Goal: Task Accomplishment & Management: Manage account settings

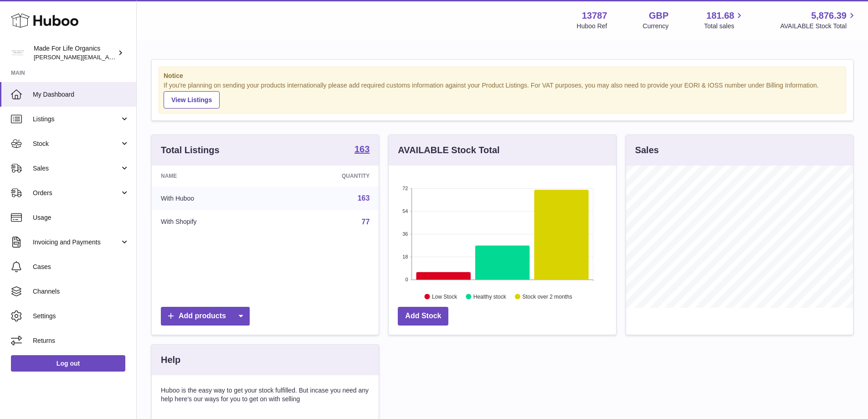
scroll to position [142, 227]
click at [49, 170] on span "Sales" at bounding box center [76, 168] width 87 height 9
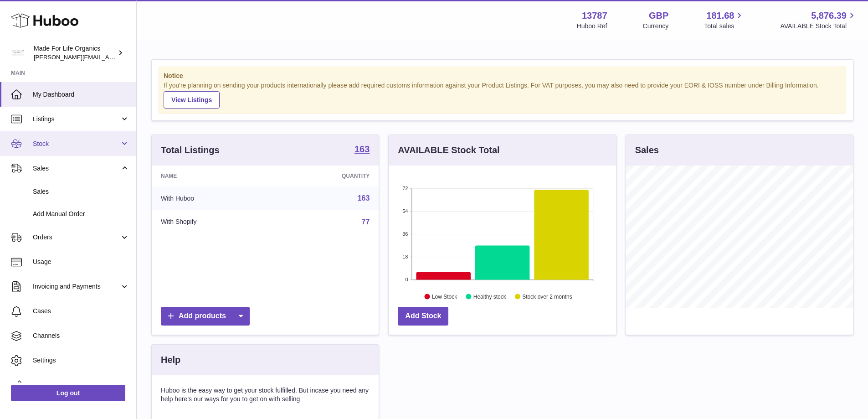
click at [67, 141] on span "Stock" at bounding box center [76, 143] width 87 height 9
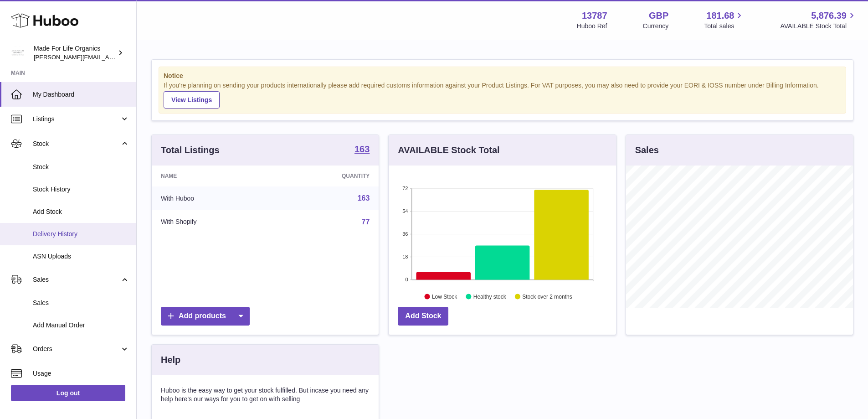
click at [49, 231] on span "Delivery History" at bounding box center [81, 234] width 97 height 9
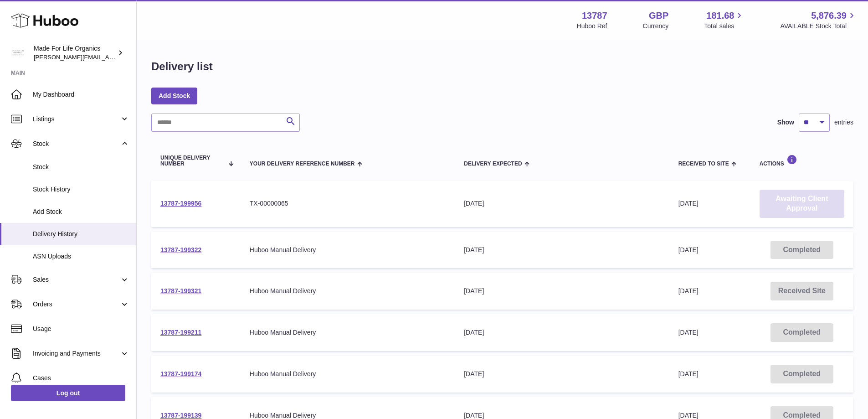
click at [804, 206] on link "Awaiting Client Approval" at bounding box center [802, 204] width 85 height 28
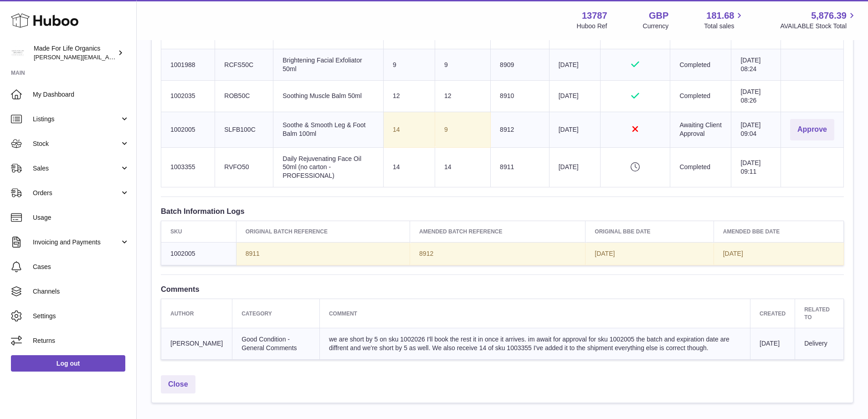
scroll to position [684, 0]
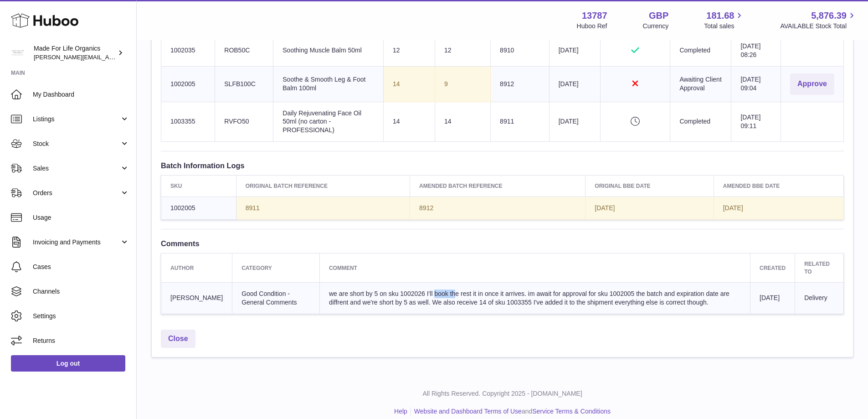
drag, startPoint x: 408, startPoint y: 297, endPoint x: 387, endPoint y: 298, distance: 21.5
click at [386, 298] on span "we are short by 5 on sku 1002026 I'll book the rest it in once it arrives. im a…" at bounding box center [529, 298] width 401 height 16
copy span "1002026"
drag, startPoint x: 618, startPoint y: 296, endPoint x: 596, endPoint y: 299, distance: 23.0
click at [596, 299] on span "we are short by 5 on sku 1002026 I'll book the rest it in once it arrives. im a…" at bounding box center [529, 298] width 401 height 16
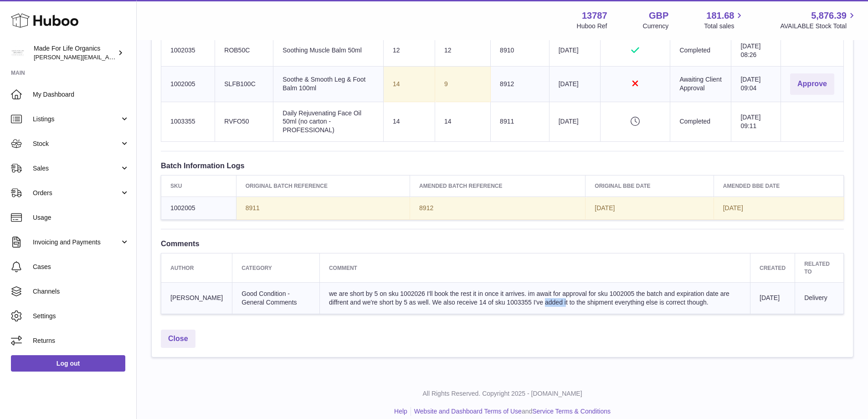
drag, startPoint x: 516, startPoint y: 305, endPoint x: 509, endPoint y: 311, distance: 8.7
click at [493, 306] on span "we are short by 5 on sku 1002026 I'll book the rest it in once it arrives. im a…" at bounding box center [529, 298] width 401 height 16
copy span "1003355"
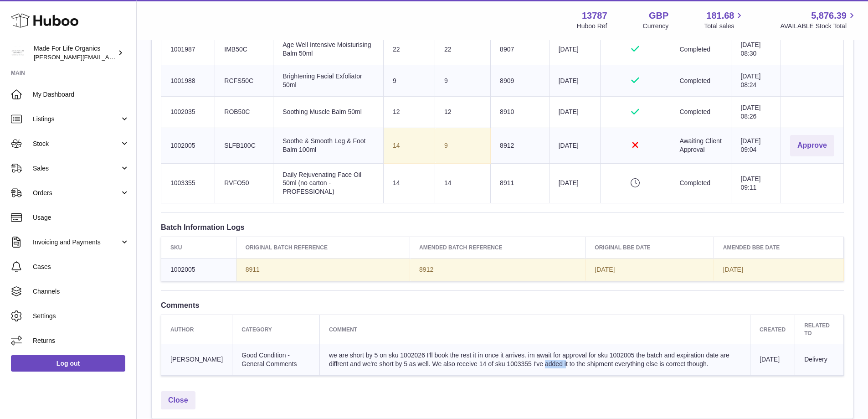
scroll to position [638, 0]
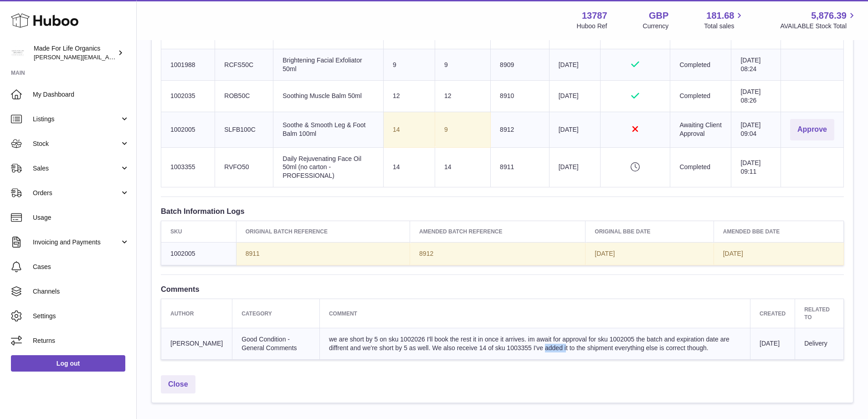
drag, startPoint x: 390, startPoint y: 131, endPoint x: 480, endPoint y: 159, distance: 94.7
click at [403, 131] on td "Sent Quantity 14" at bounding box center [408, 130] width 51 height 36
click at [123, 142] on link "Stock" at bounding box center [68, 143] width 136 height 25
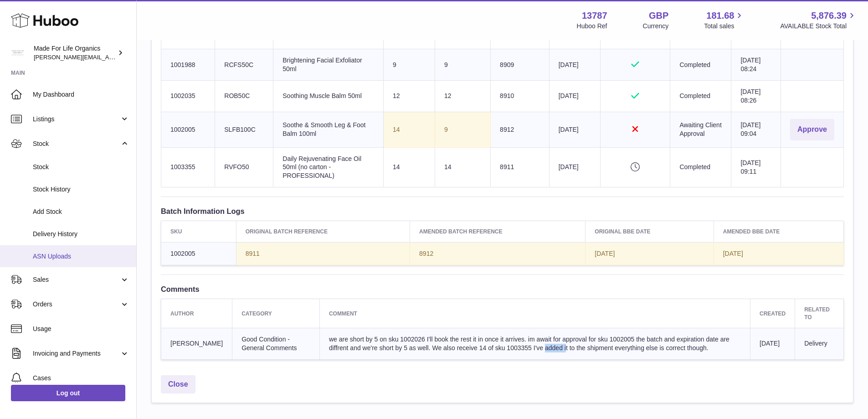
click at [61, 264] on link "ASN Uploads" at bounding box center [68, 256] width 136 height 22
click at [810, 132] on button "Approve" at bounding box center [812, 129] width 44 height 21
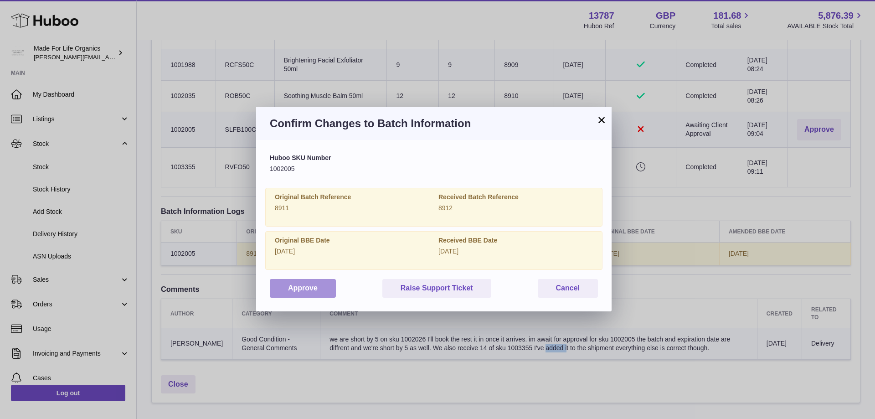
click at [287, 287] on button "Approve" at bounding box center [303, 288] width 66 height 19
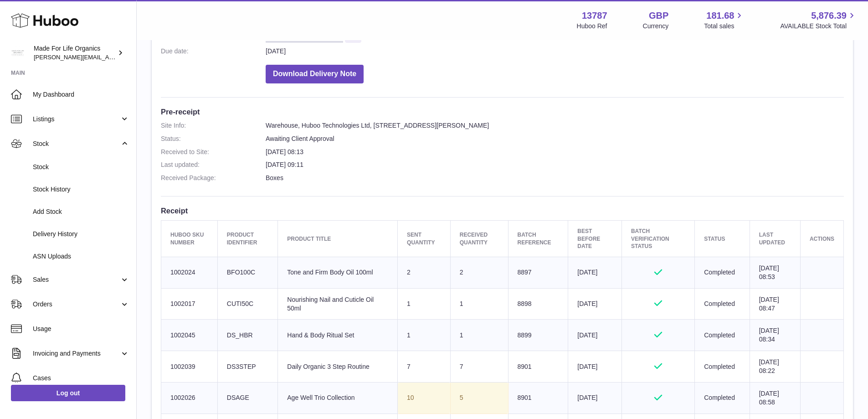
scroll to position [0, 0]
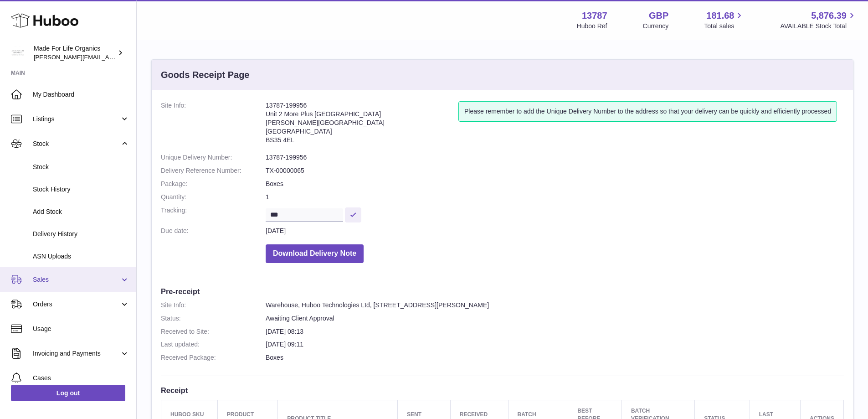
click at [37, 282] on span "Sales" at bounding box center [76, 279] width 87 height 9
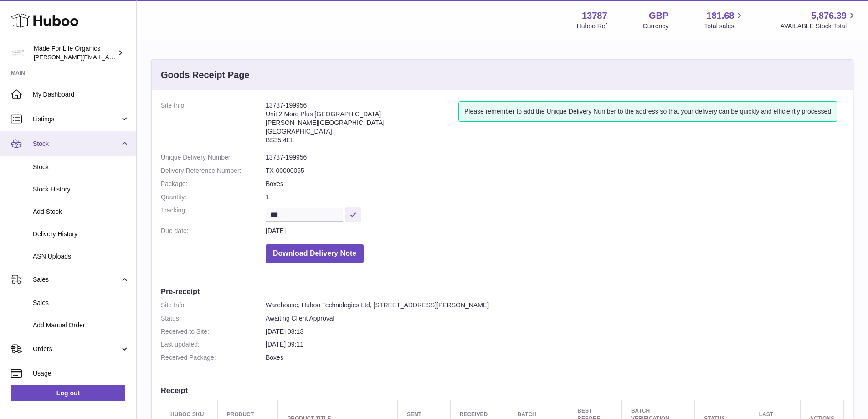
click at [58, 137] on link "Stock" at bounding box center [68, 143] width 136 height 25
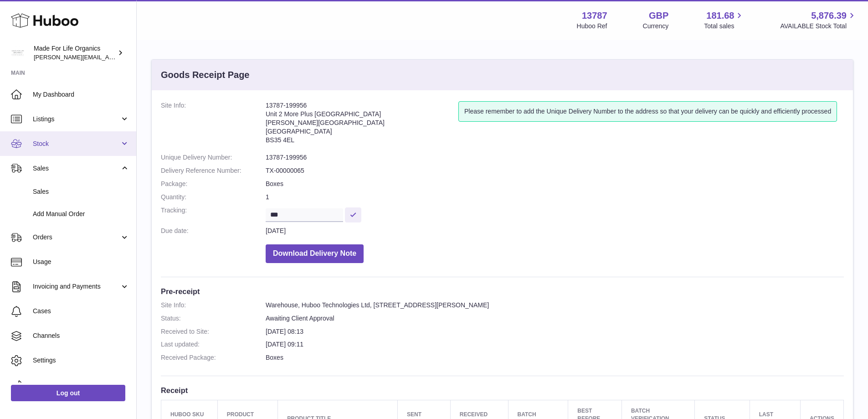
click at [58, 142] on span "Stock" at bounding box center [76, 143] width 87 height 9
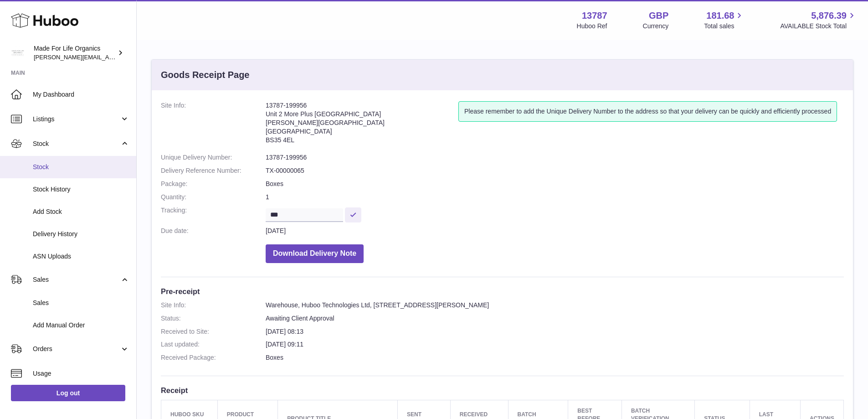
click at [54, 171] on link "Stock" at bounding box center [68, 167] width 136 height 22
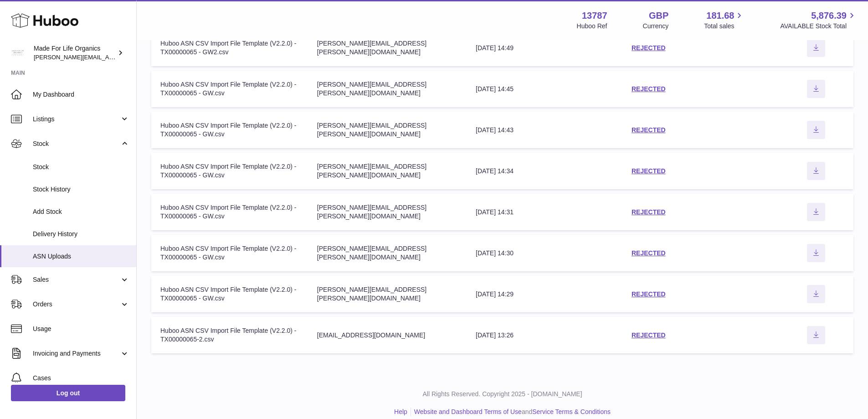
scroll to position [215, 0]
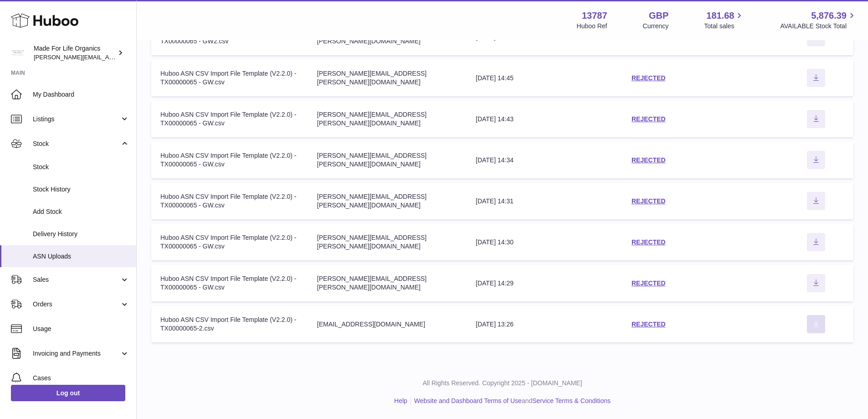
click at [822, 324] on icon "Download ASN file" at bounding box center [816, 323] width 15 height 7
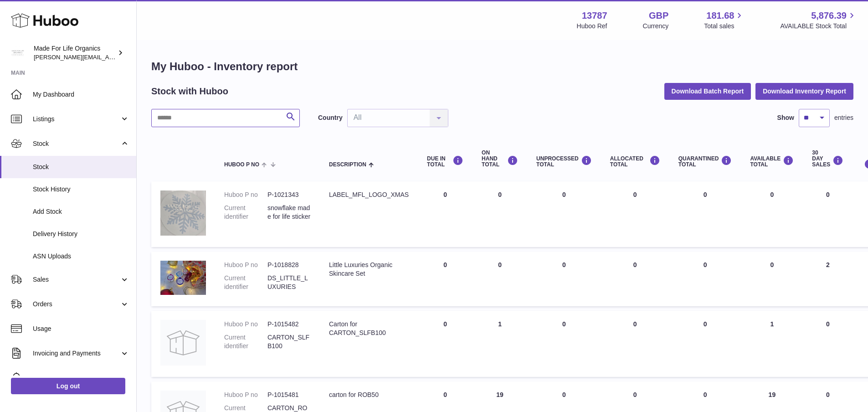
click at [193, 117] on input "text" at bounding box center [225, 118] width 149 height 18
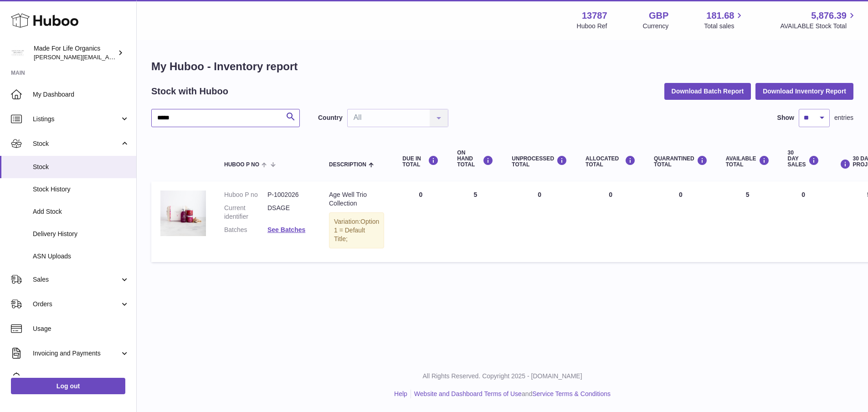
type input "*****"
